Goal: Check status: Check status

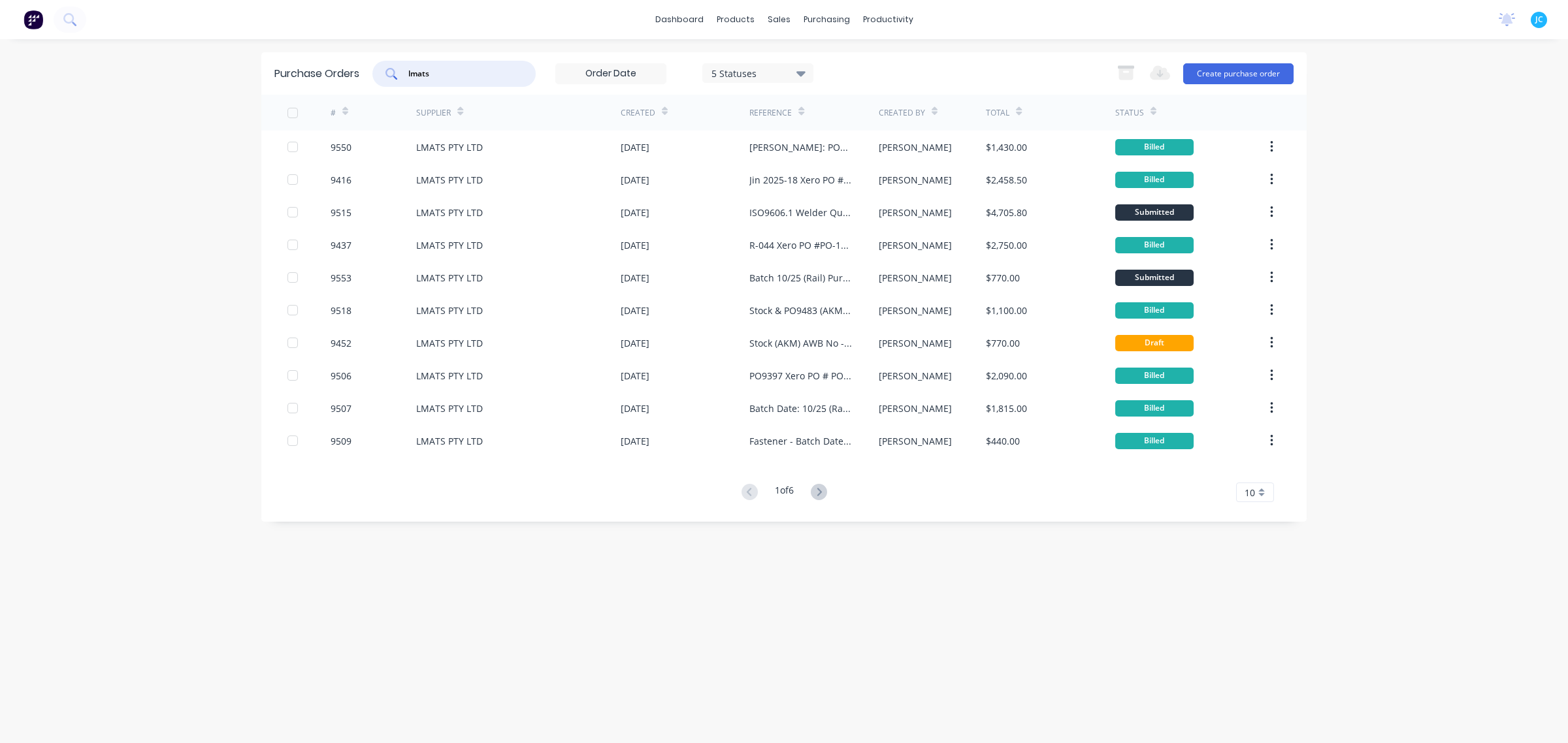
click at [380, 69] on div "lmats" at bounding box center [454, 74] width 164 height 26
type input "weld int"
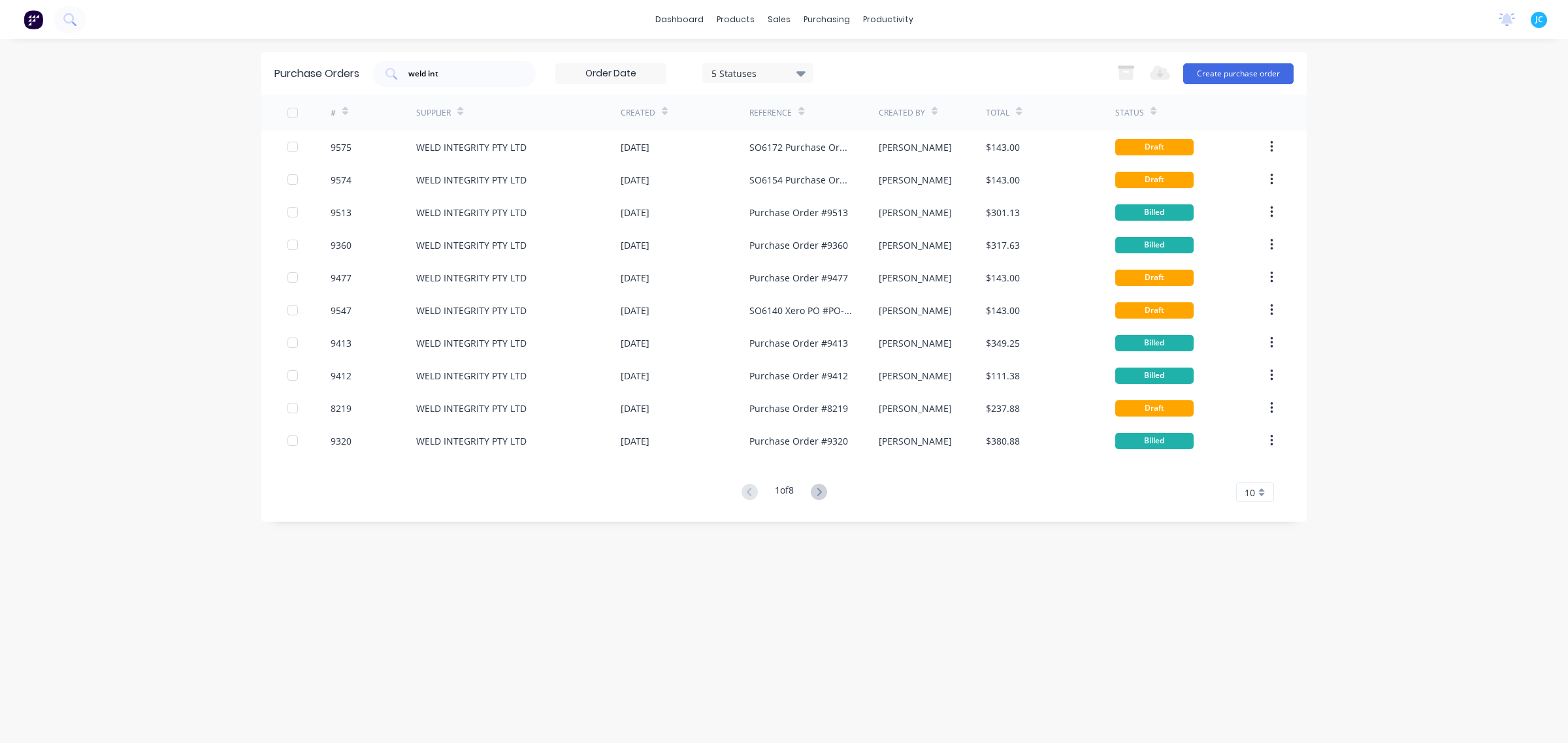
click at [206, 144] on div "dashboard products sales purchasing productivity dashboard products Product Cat…" at bounding box center [784, 371] width 1568 height 743
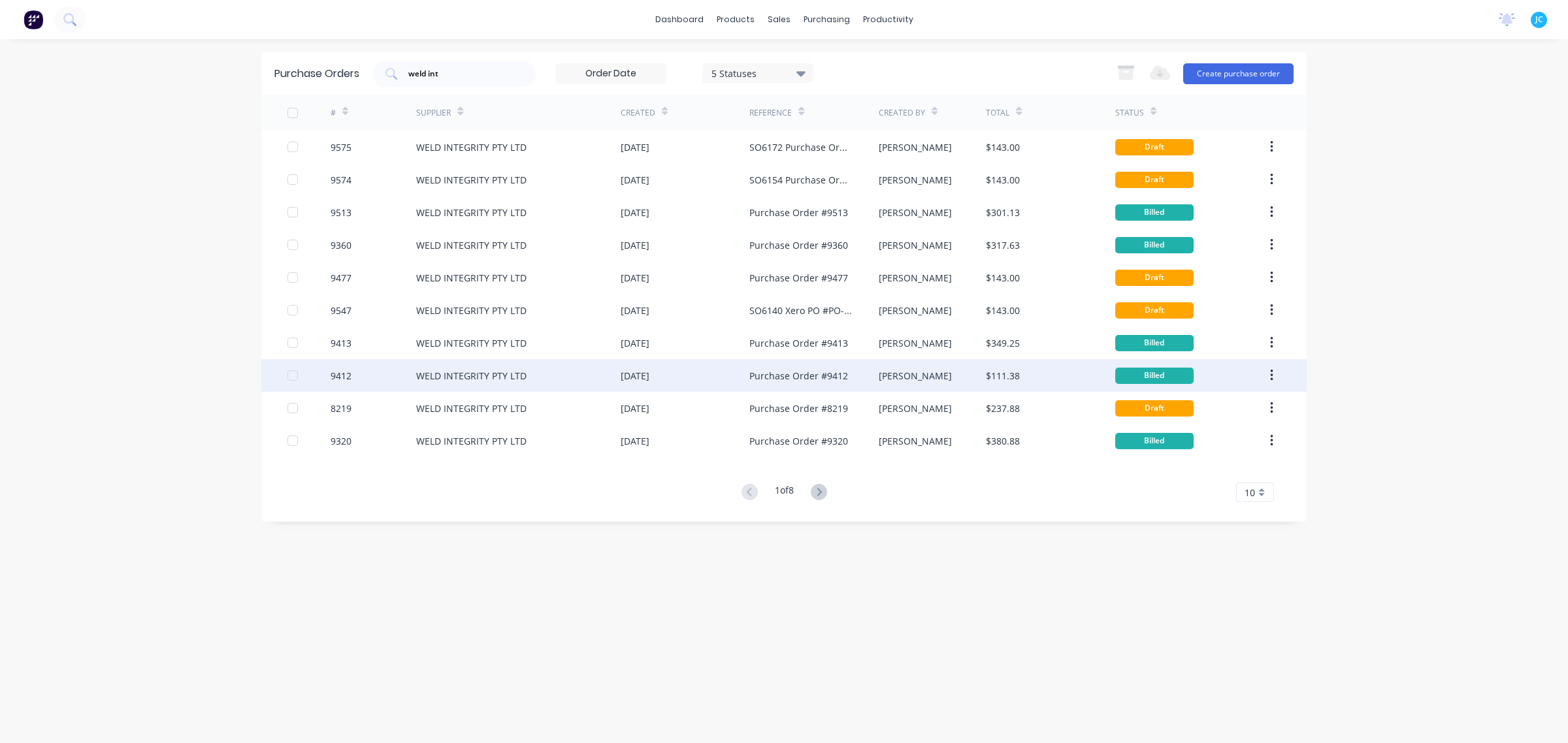
drag, startPoint x: 258, startPoint y: 309, endPoint x: 314, endPoint y: 362, distance: 77.1
click at [258, 310] on div "dashboard products sales purchasing productivity dashboard products Product Cat…" at bounding box center [784, 371] width 1568 height 743
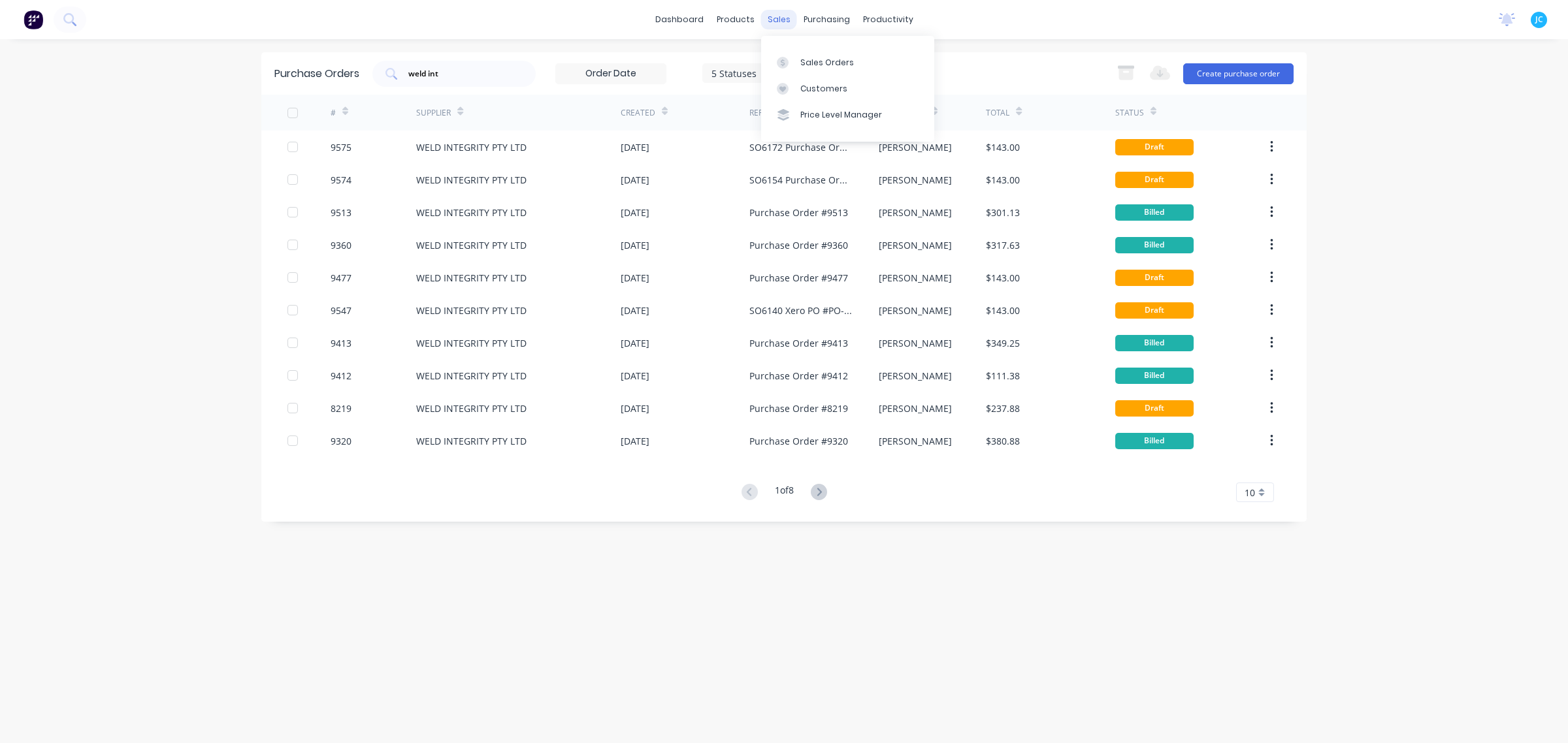
click at [784, 19] on div "sales" at bounding box center [779, 19] width 36 height 19
click at [799, 51] on link "Sales Orders" at bounding box center [847, 62] width 173 height 26
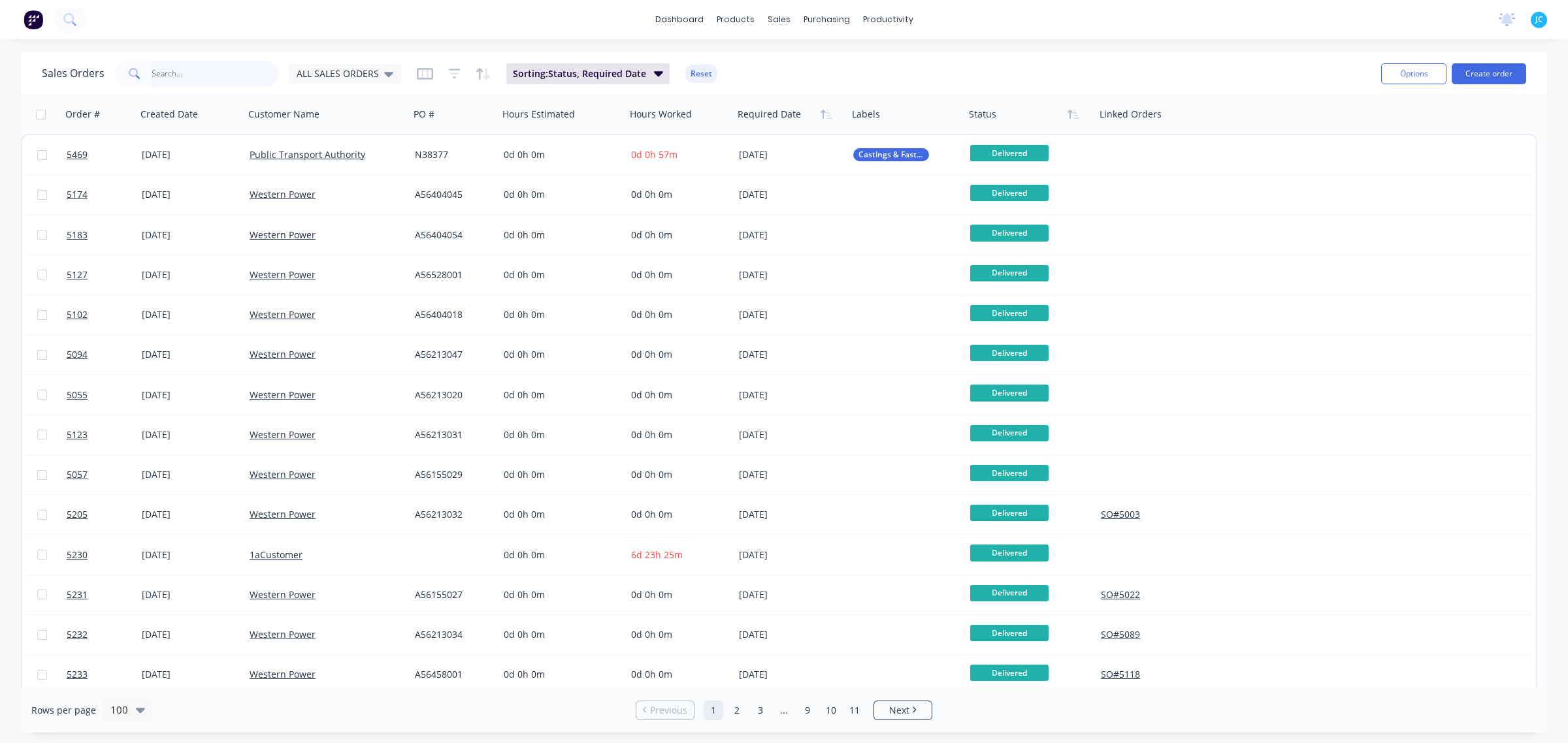
click at [204, 70] on input "text" at bounding box center [215, 74] width 128 height 26
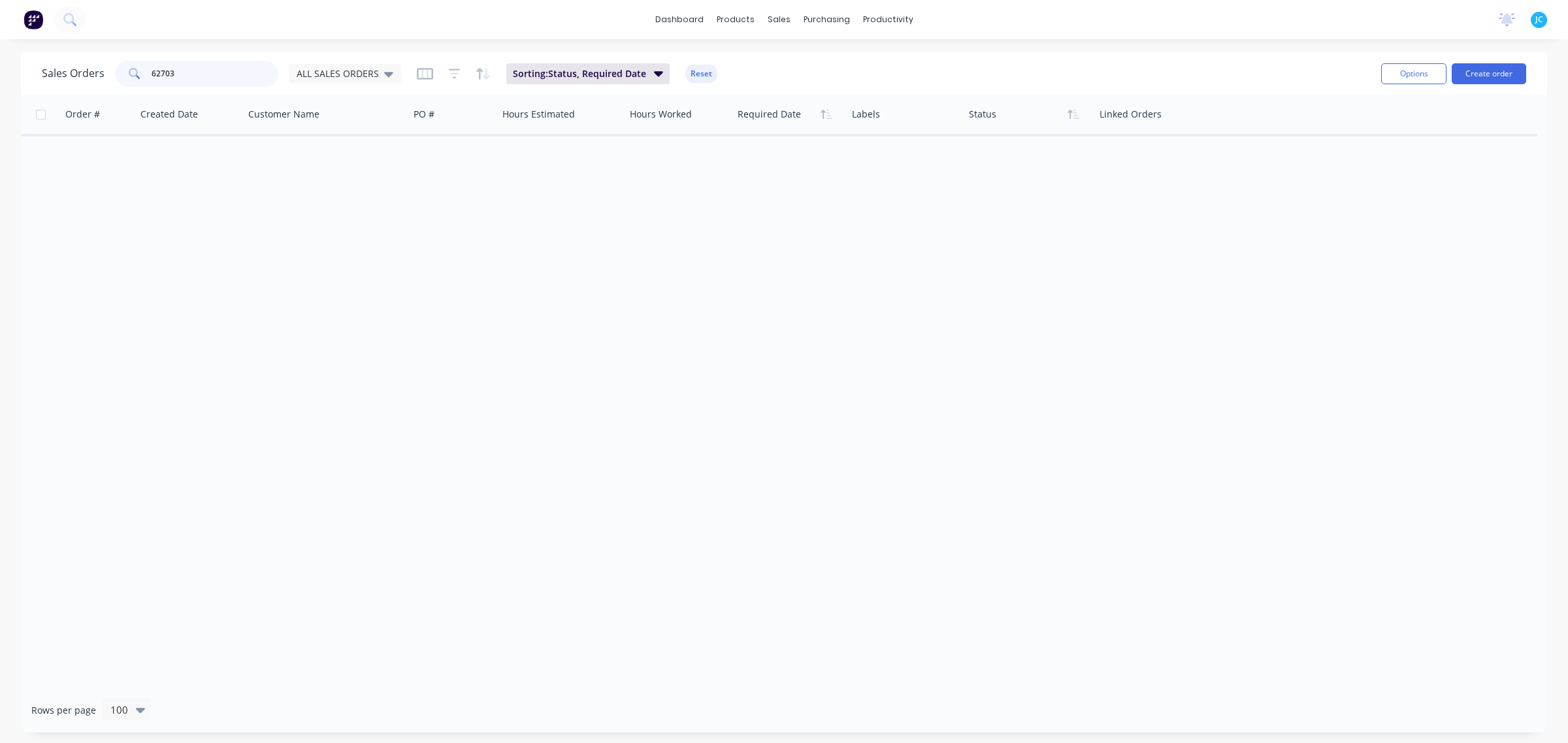
type input "6270"
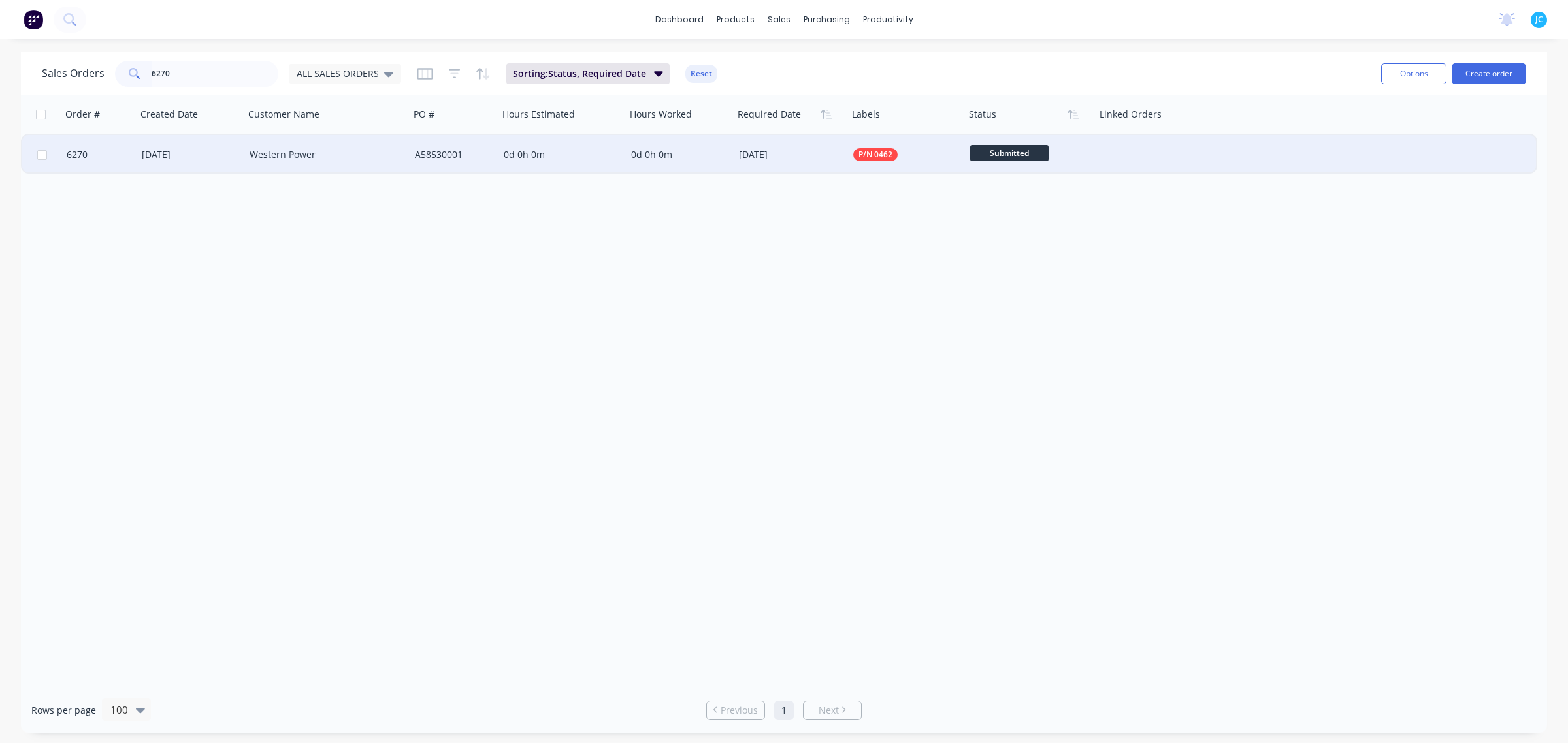
click at [149, 145] on div "[DATE]" at bounding box center [190, 155] width 108 height 39
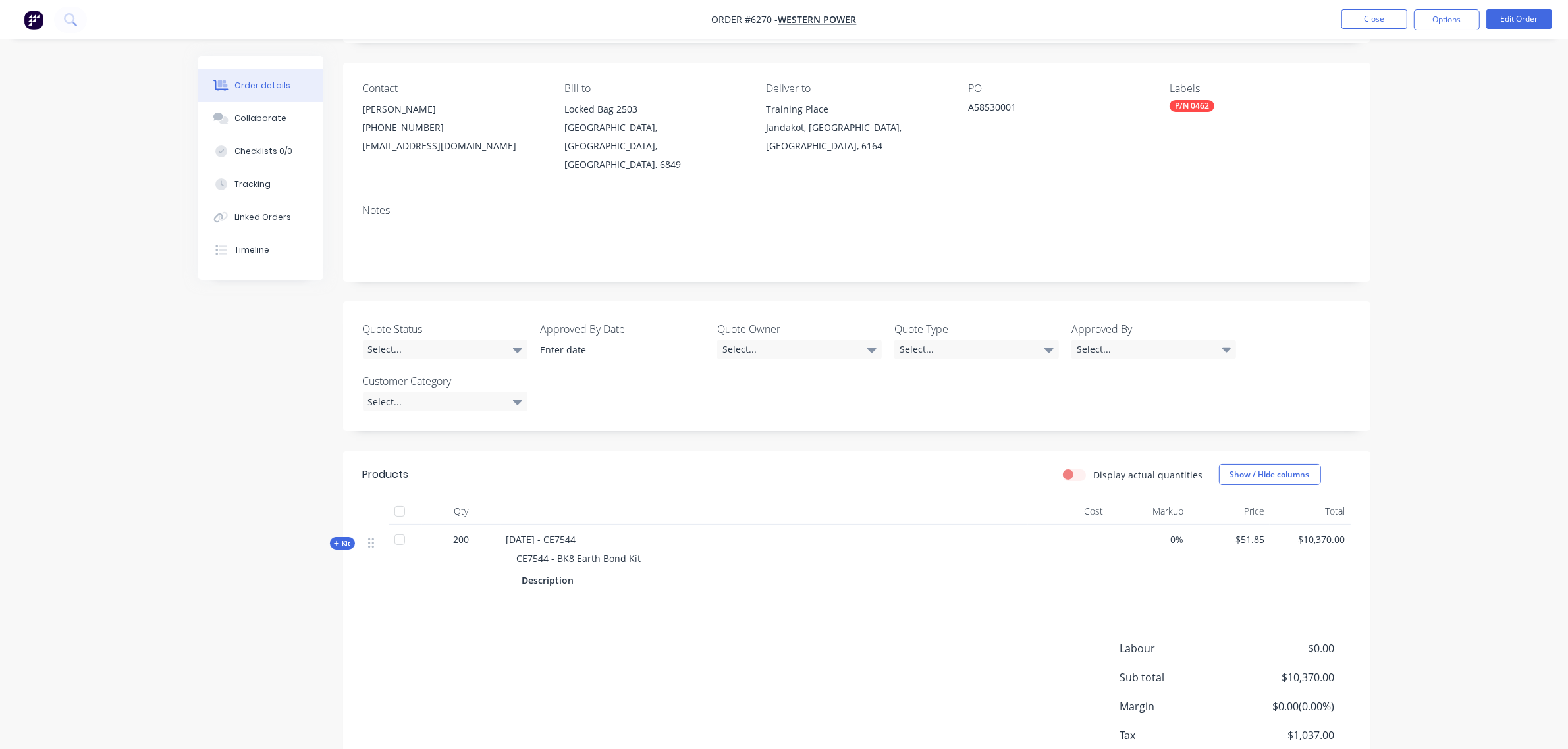
scroll to position [149, 0]
